Goal: Task Accomplishment & Management: Manage account settings

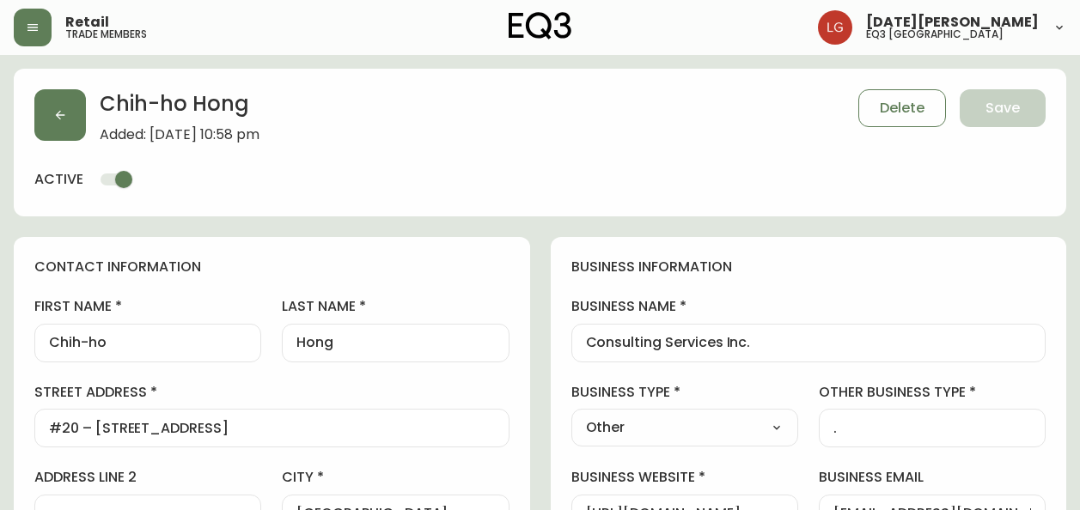
select select "BC"
select select "CA"
select select "CA_EN"
select select "Outreach from a Trade Rep"
select select "Other"
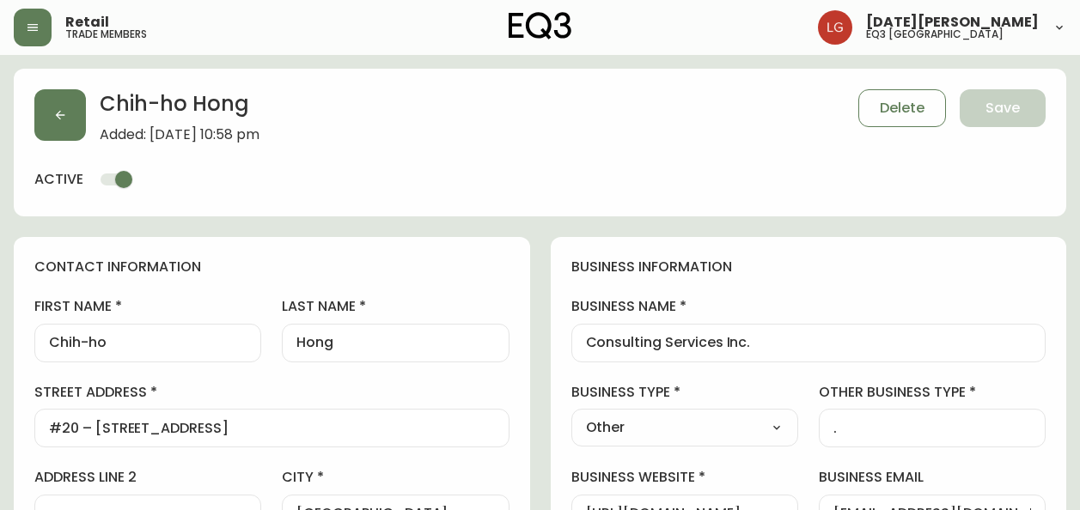
select select "cjw10z96p001r6gs00juufhhe"
select select "false"
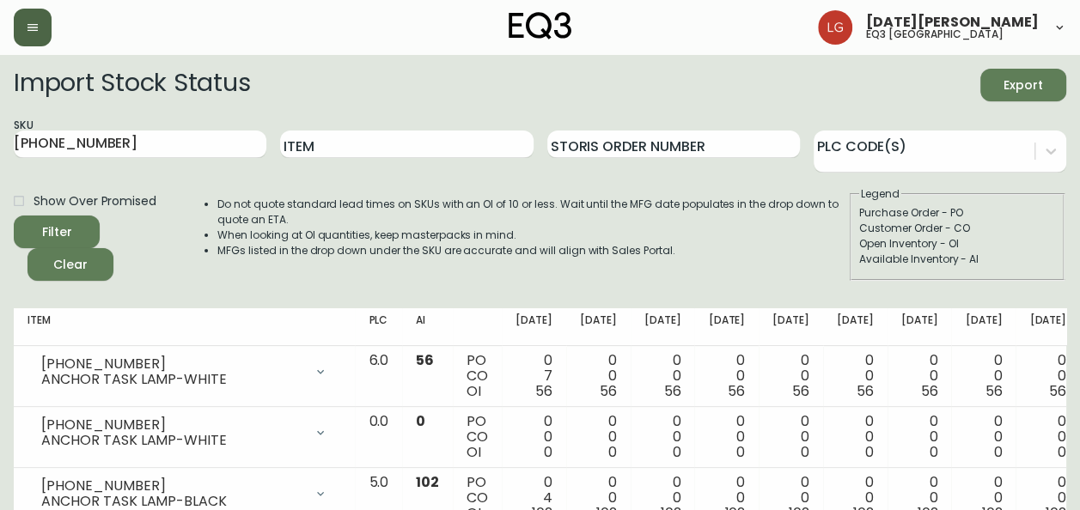
click at [24, 29] on button "button" at bounding box center [33, 28] width 38 height 38
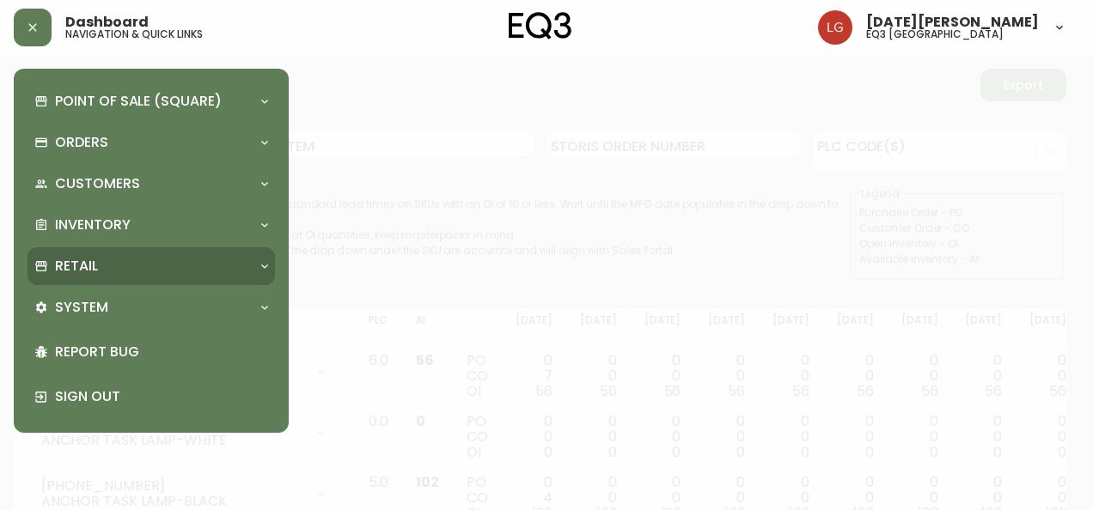
click at [136, 273] on div "Retail" at bounding box center [142, 266] width 216 height 19
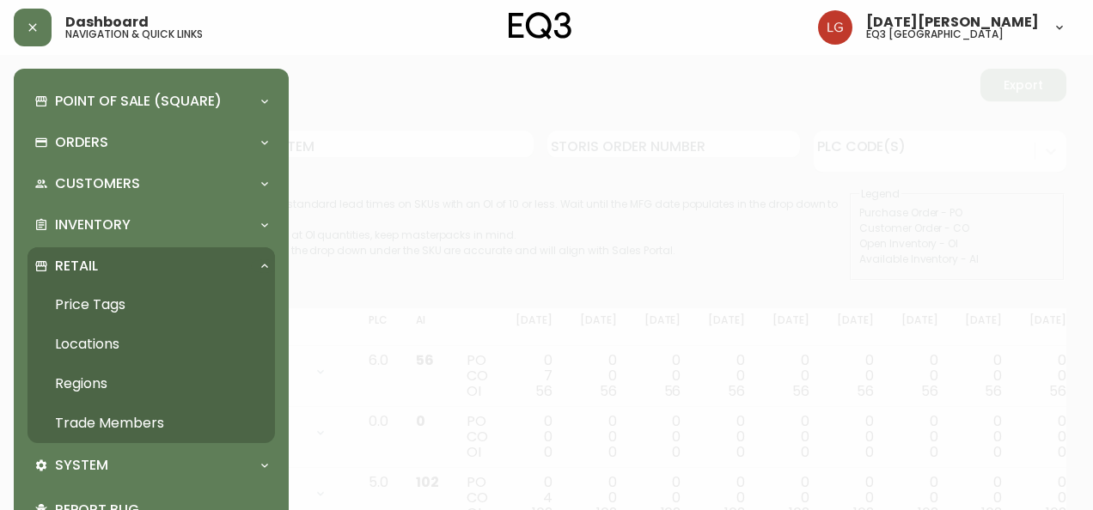
click at [120, 424] on link "Trade Members" at bounding box center [150, 424] width 247 height 40
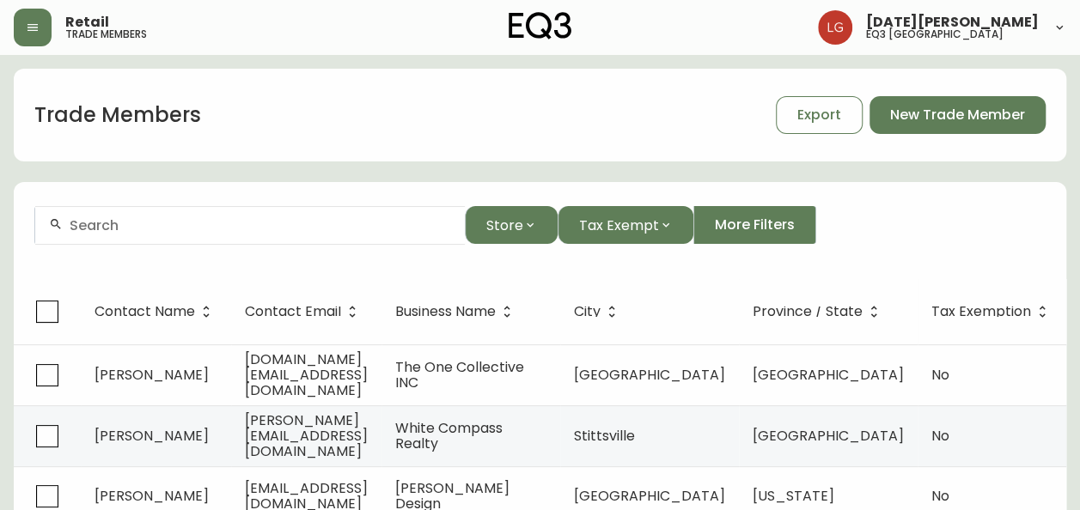
click at [161, 242] on div at bounding box center [250, 225] width 430 height 39
click at [158, 229] on input "text" at bounding box center [260, 225] width 381 height 16
paste input "S"
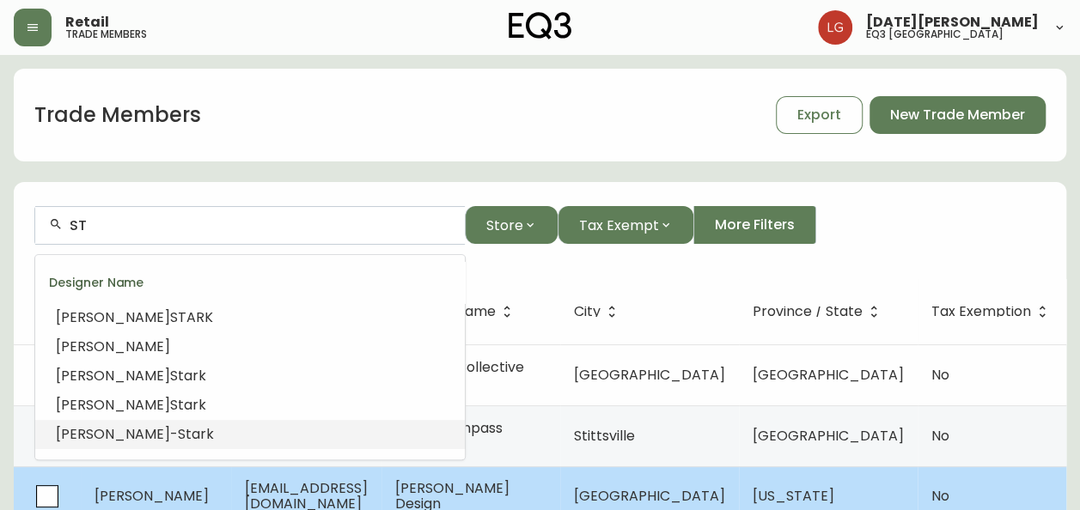
type input "S"
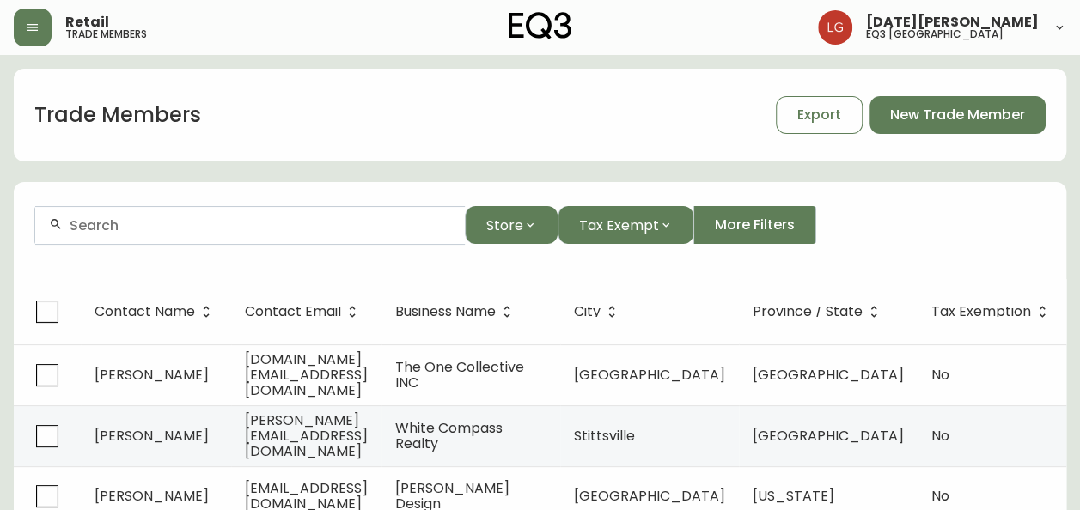
paste input "[PERSON_NAME]"
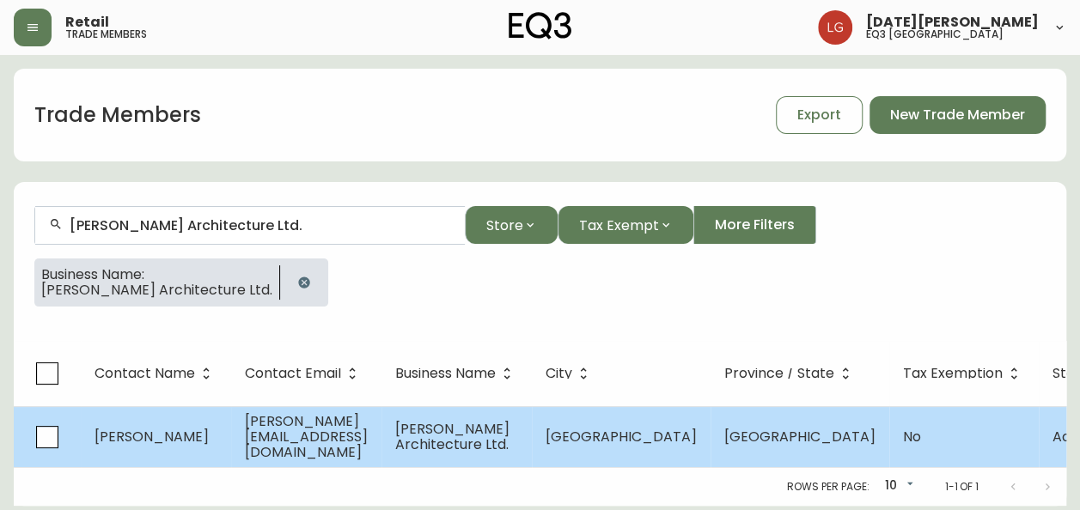
type input "[PERSON_NAME] Architecture Ltd."
click at [316, 431] on span "[PERSON_NAME][EMAIL_ADDRESS][DOMAIN_NAME]" at bounding box center [306, 437] width 123 height 51
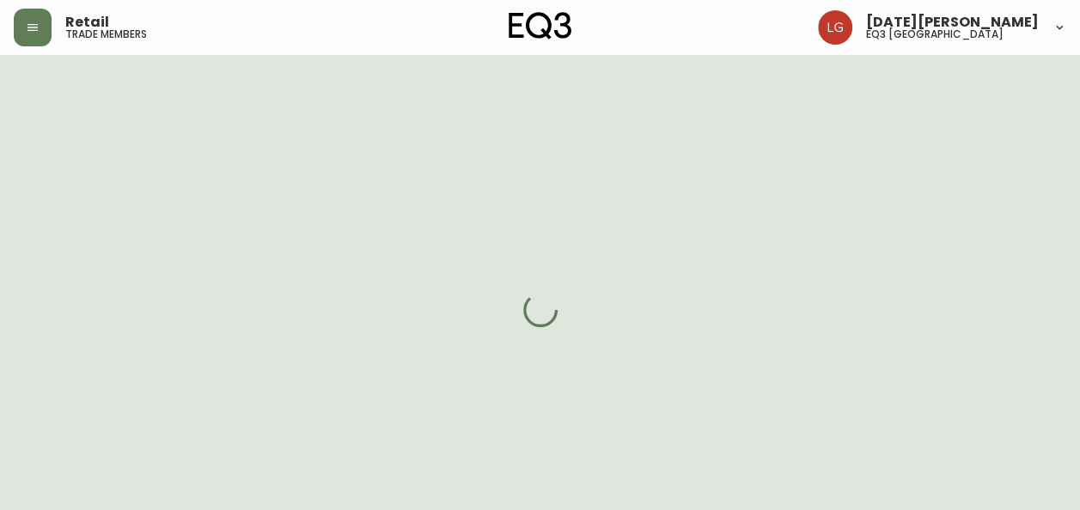
select select "BC"
select select "CA"
select select "CA_EN"
select select "Other"
select select "Architect"
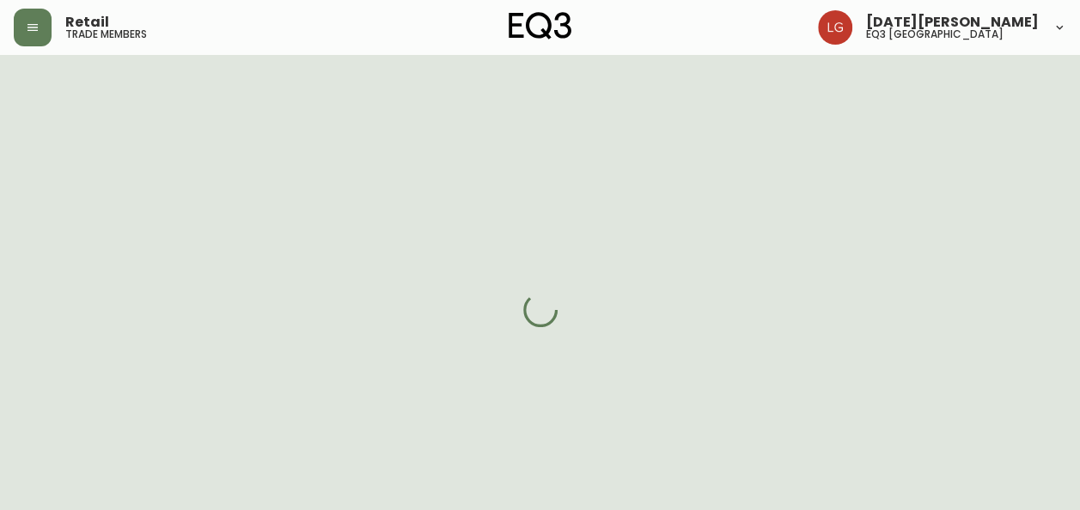
select select "false"
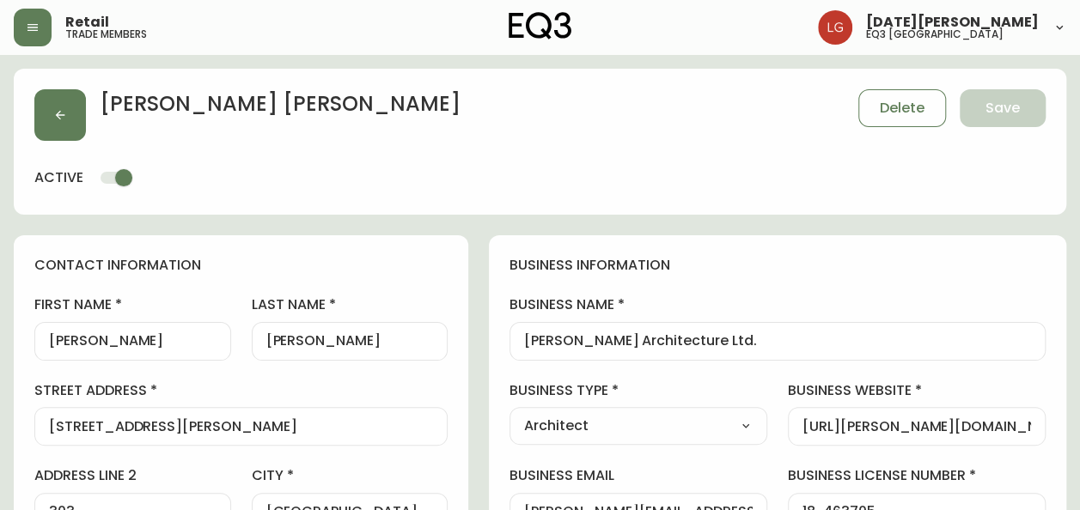
type input "EQ3 [GEOGRAPHIC_DATA]"
select select "cjw10z96p001r6gs00juufhhe"
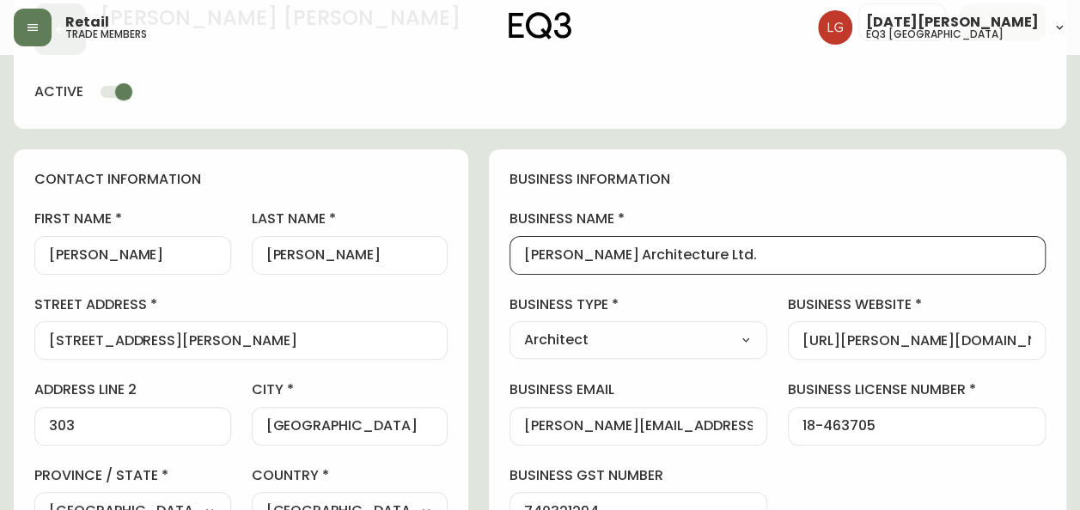
drag, startPoint x: 603, startPoint y: 258, endPoint x: 495, endPoint y: 266, distance: 108.6
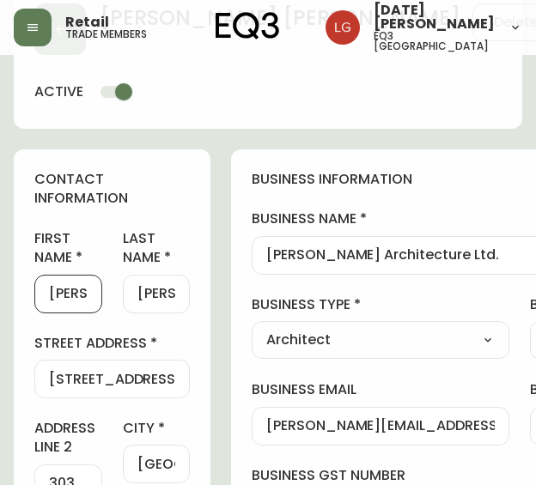
click at [65, 291] on input "[PERSON_NAME]" at bounding box center [68, 294] width 39 height 16
click at [156, 291] on input "[PERSON_NAME]" at bounding box center [156, 294] width 38 height 16
click at [235, 286] on div "business information business name [PERSON_NAME] Architecture Ltd. business typ…" at bounding box center [519, 434] width 577 height 571
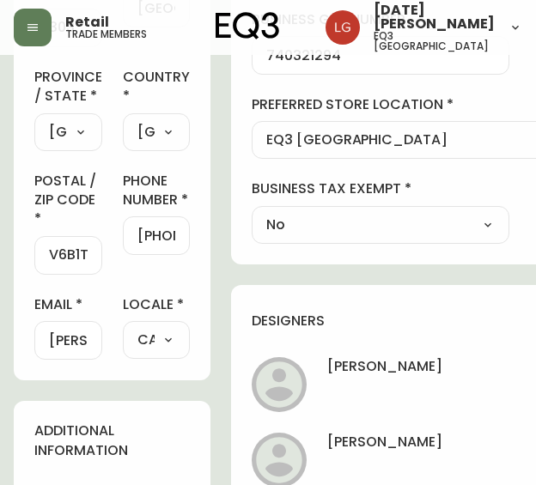
scroll to position [515, 0]
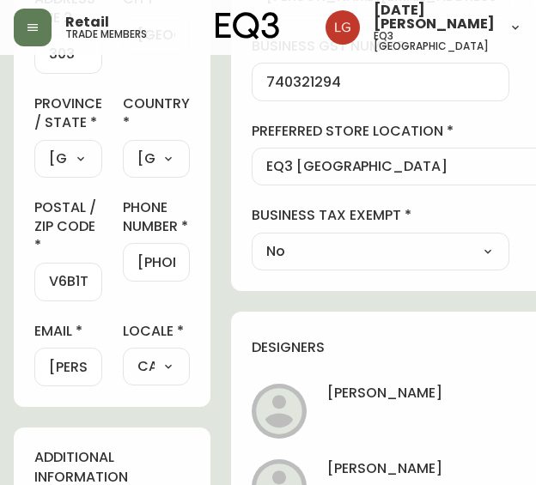
click at [155, 271] on input "[PHONE_NUMBER]" at bounding box center [156, 262] width 38 height 16
drag, startPoint x: 155, startPoint y: 274, endPoint x: 275, endPoint y: 277, distance: 119.4
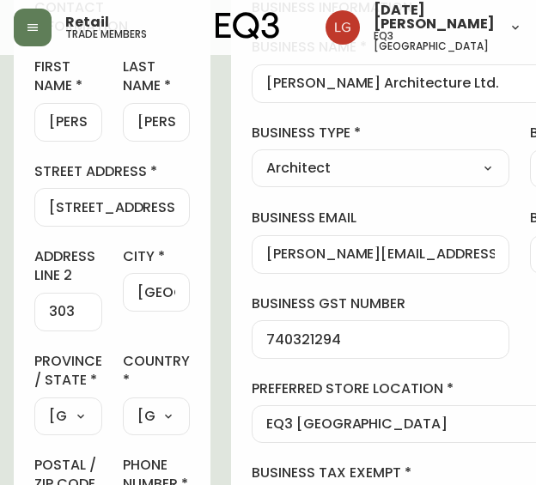
click at [323, 251] on input "[PERSON_NAME][EMAIL_ADDRESS][DOMAIN_NAME]" at bounding box center [380, 255] width 229 height 16
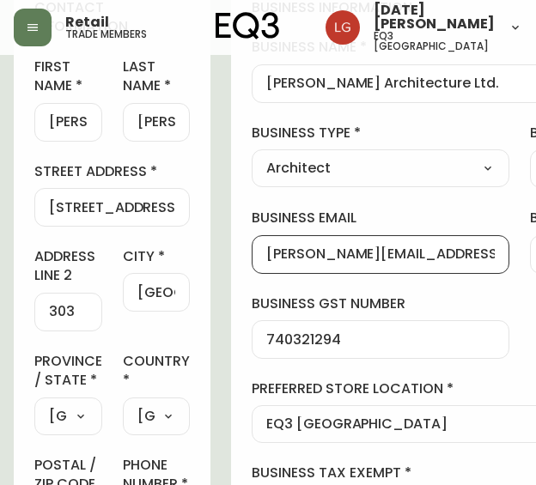
scroll to position [0, 45]
drag, startPoint x: 267, startPoint y: 255, endPoint x: 483, endPoint y: 253, distance: 215.7
click at [483, 253] on div "business information business name [PERSON_NAME] Architecture Ltd. business typ…" at bounding box center [519, 263] width 577 height 571
